Goal: Information Seeking & Learning: Compare options

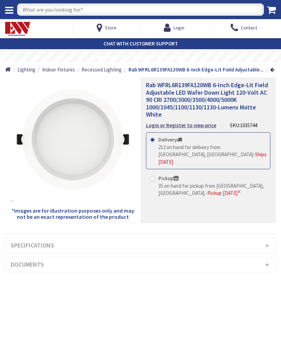
click at [12, 13] on div at bounding box center [10, 7] width 20 height 14
click at [13, 13] on div at bounding box center [10, 7] width 20 height 14
click at [8, 12] on div at bounding box center [10, 7] width 20 height 14
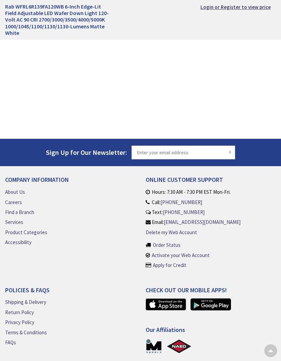
scroll to position [238, 0]
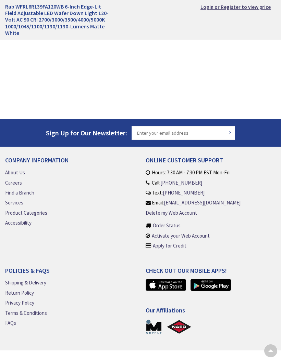
click at [19, 171] on link "About Us" at bounding box center [15, 172] width 20 height 7
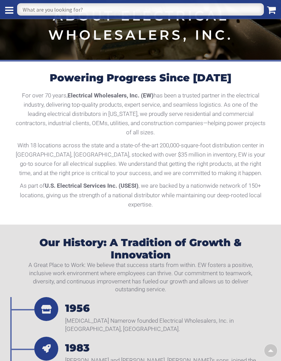
scroll to position [68, 0]
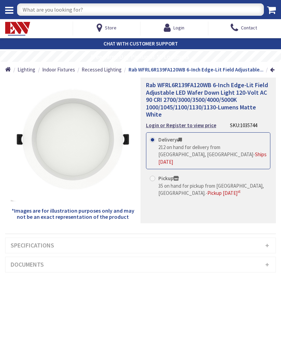
click at [101, 247] on h3 "Specifications" at bounding box center [140, 245] width 270 height 15
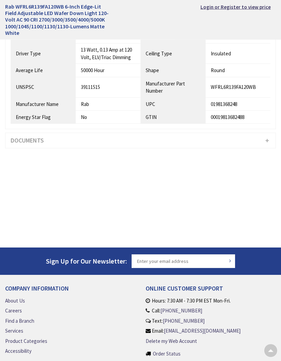
scroll to position [442, 0]
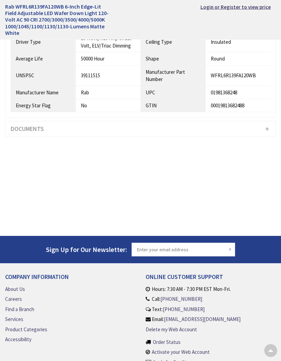
click at [50, 126] on h3 "Documents" at bounding box center [140, 129] width 270 height 15
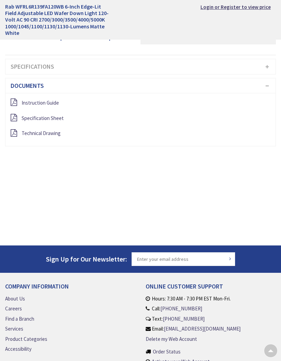
scroll to position [165, 0]
click at [55, 119] on span "Specification Sheet" at bounding box center [43, 118] width 42 height 7
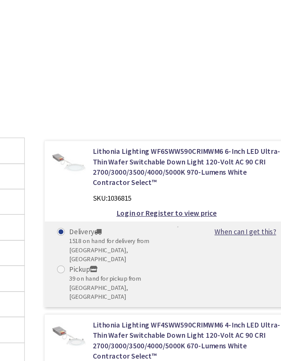
click at [165, 186] on link "Lithonia Lighting WF6SWW590CRIMWM6 6-Inch LED Ultra-Thin Wafer Switchable Down …" at bounding box center [204, 200] width 132 height 29
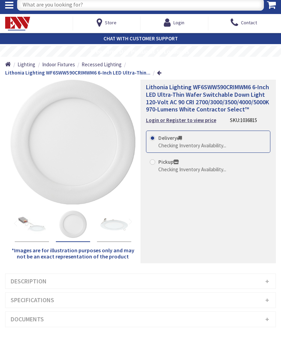
click at [78, 228] on img "Lithonia Lighting WF6SWW590CRIMWM6 6-Inch LED Ultra-Thin Wafer Switchable Down …" at bounding box center [72, 229] width 27 height 27
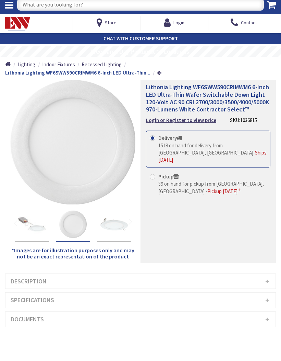
click at [109, 227] on img "Lithonia Lighting WF6SWW590CRIMWM6 6-Inch LED Ultra-Thin Wafer Switchable Down …" at bounding box center [113, 229] width 27 height 27
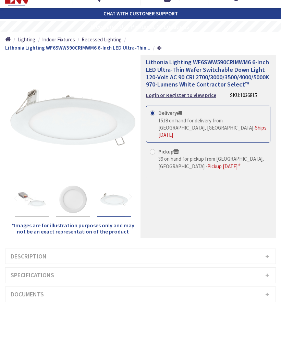
scroll to position [9, 0]
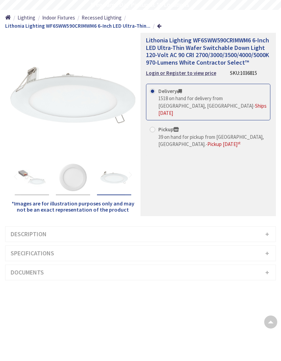
click at [127, 275] on h3 "Specifications" at bounding box center [140, 282] width 270 height 15
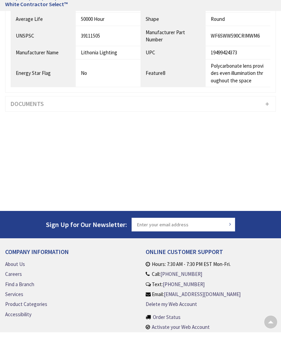
click at [108, 125] on h3 "Documents" at bounding box center [140, 132] width 270 height 15
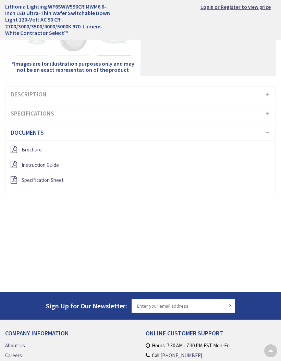
scroll to position [153, 0]
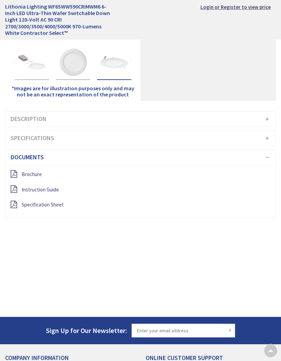
click at [69, 205] on div "Specification Sheet" at bounding box center [140, 205] width 270 height 9
click at [54, 203] on span "Specification Sheet" at bounding box center [43, 205] width 42 height 7
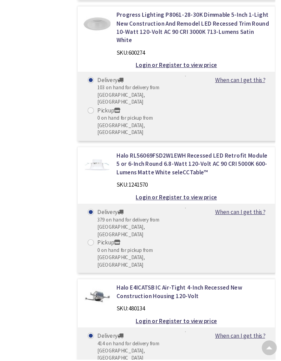
scroll to position [1298, 0]
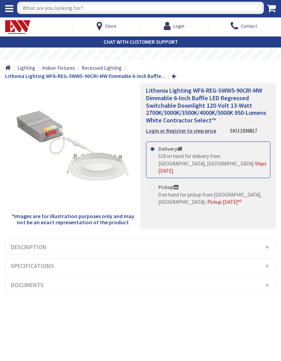
click at [85, 288] on h3 "Documents" at bounding box center [140, 287] width 270 height 15
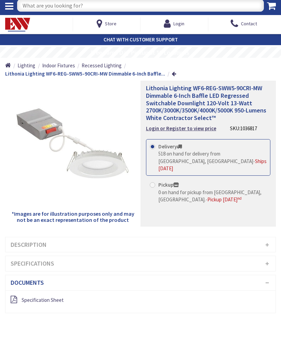
click at [57, 301] on span "Specification Sheet" at bounding box center [43, 304] width 42 height 7
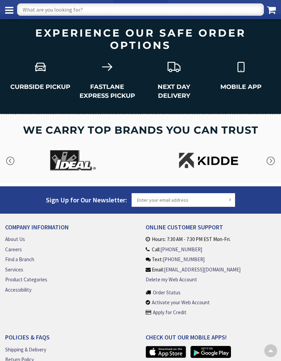
click at [9, 236] on link "About Us" at bounding box center [15, 239] width 20 height 7
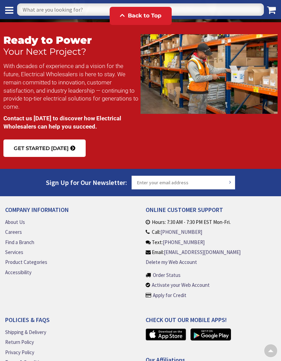
scroll to position [1029, 0]
